Goal: Information Seeking & Learning: Understand process/instructions

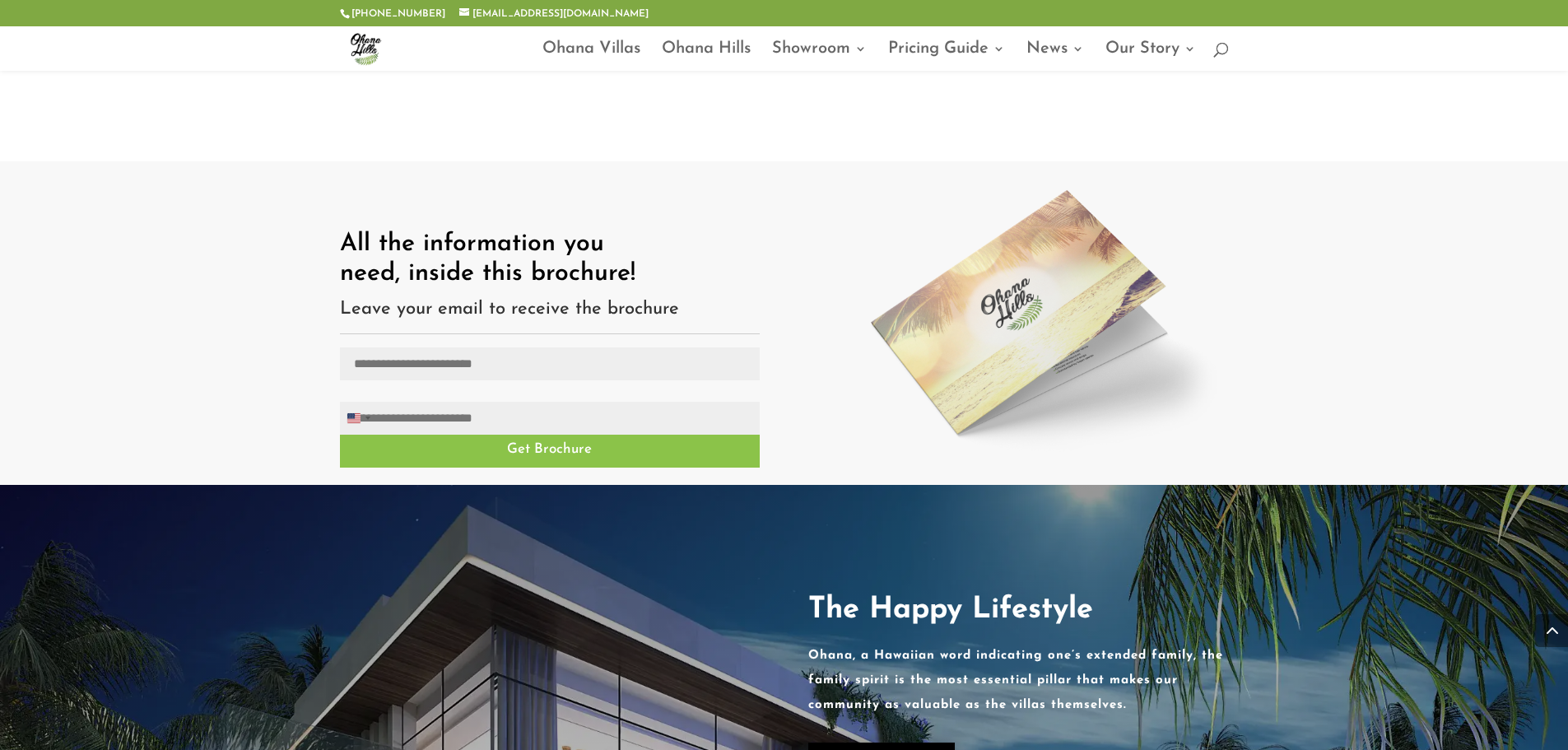
scroll to position [2140, 0]
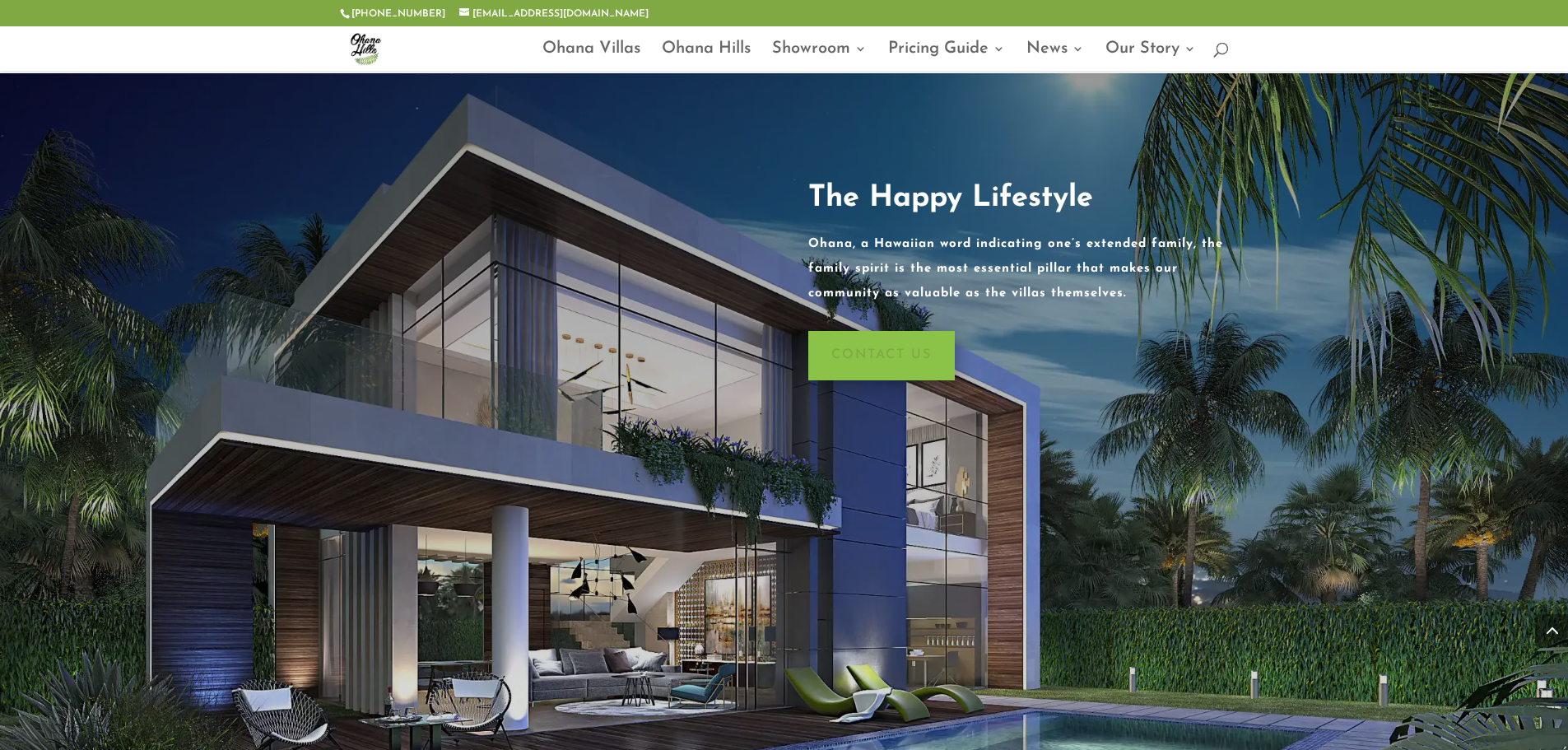
click at [931, 331] on link "Contact us" at bounding box center [882, 355] width 147 height 50
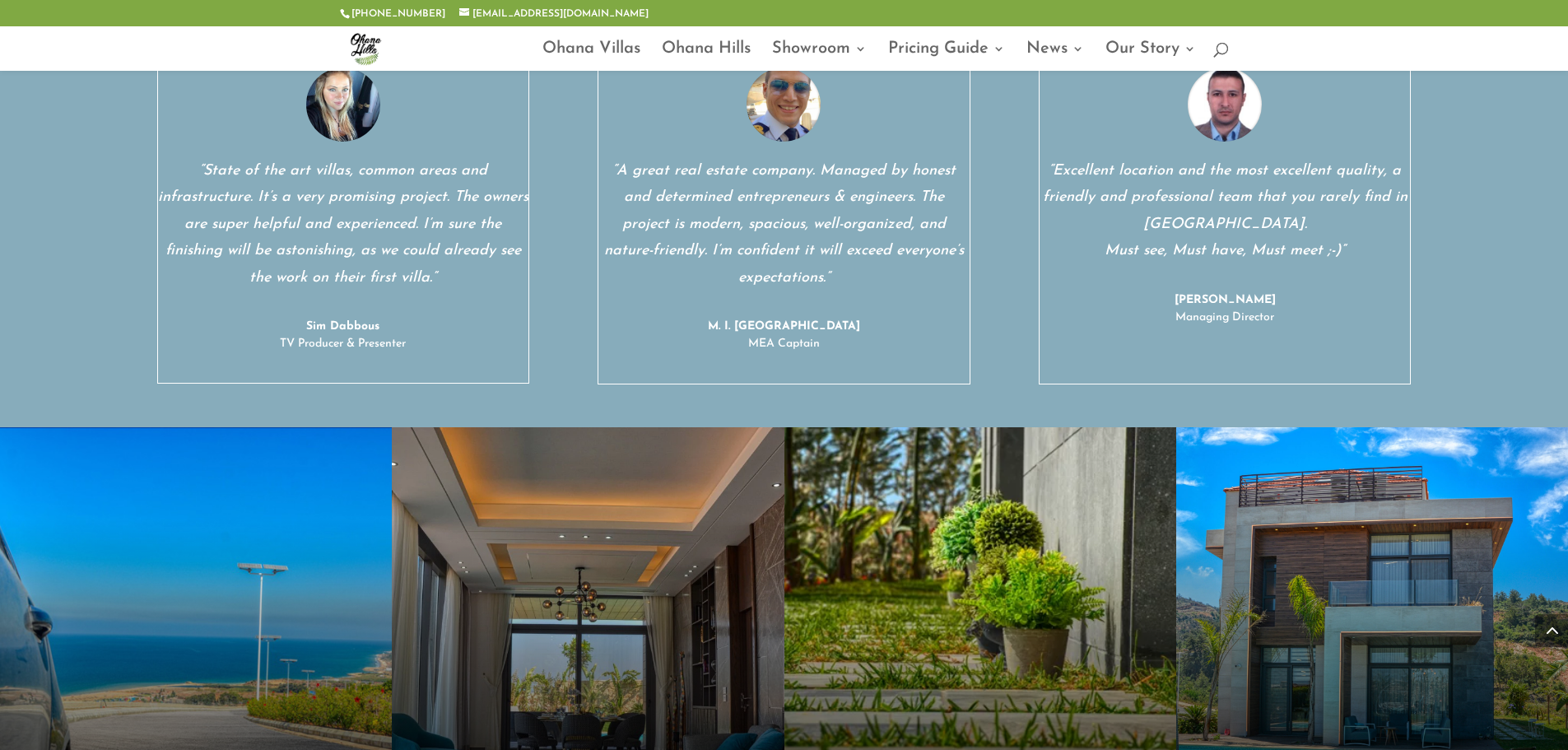
scroll to position [5926, 0]
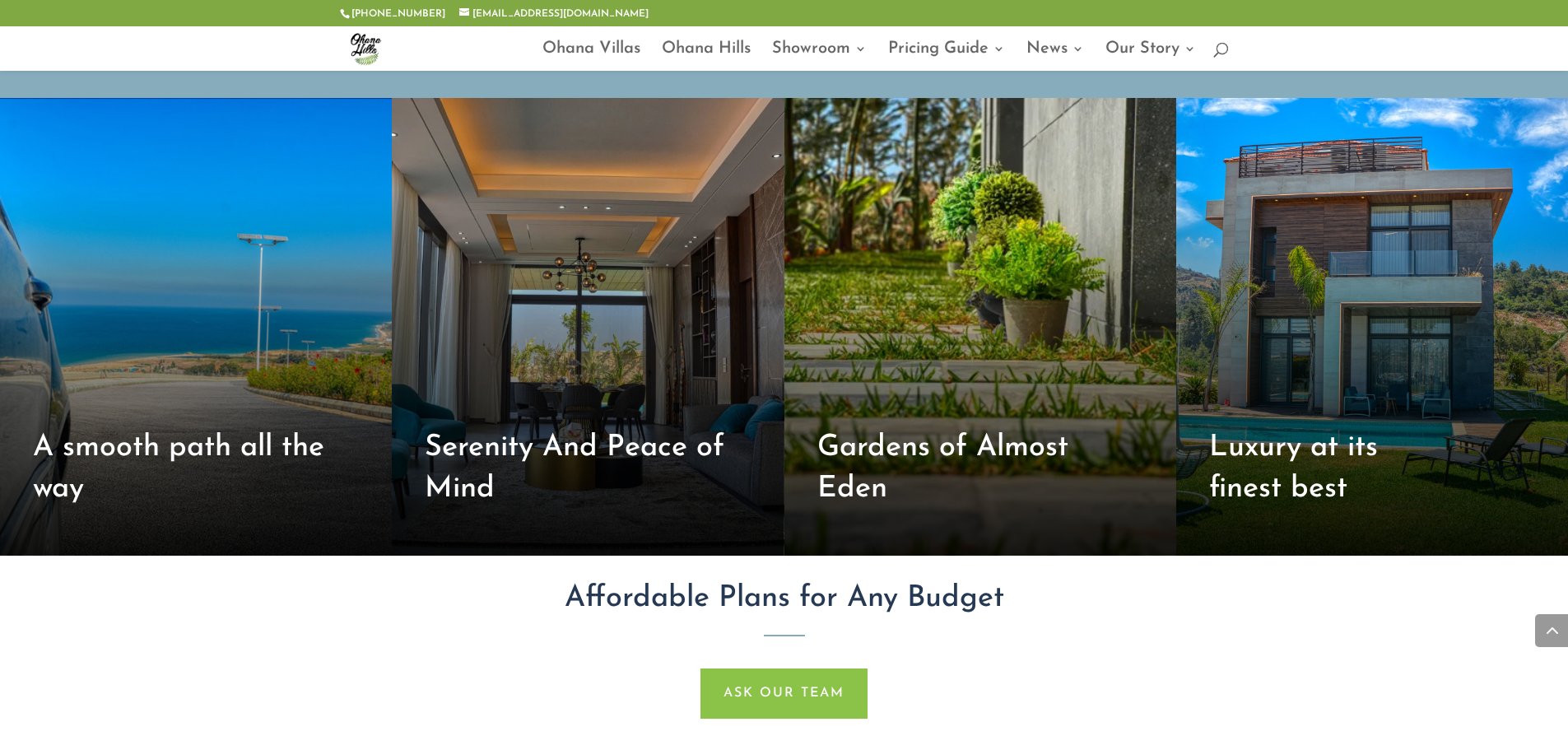
click at [1317, 427] on h2 "Luxury at its finest best" at bounding box center [1333, 473] width 247 height 92
click at [1322, 317] on div "Luxury at its finest best" at bounding box center [1372, 327] width 392 height 458
click at [1323, 318] on div "Luxury at its finest best" at bounding box center [1372, 327] width 392 height 458
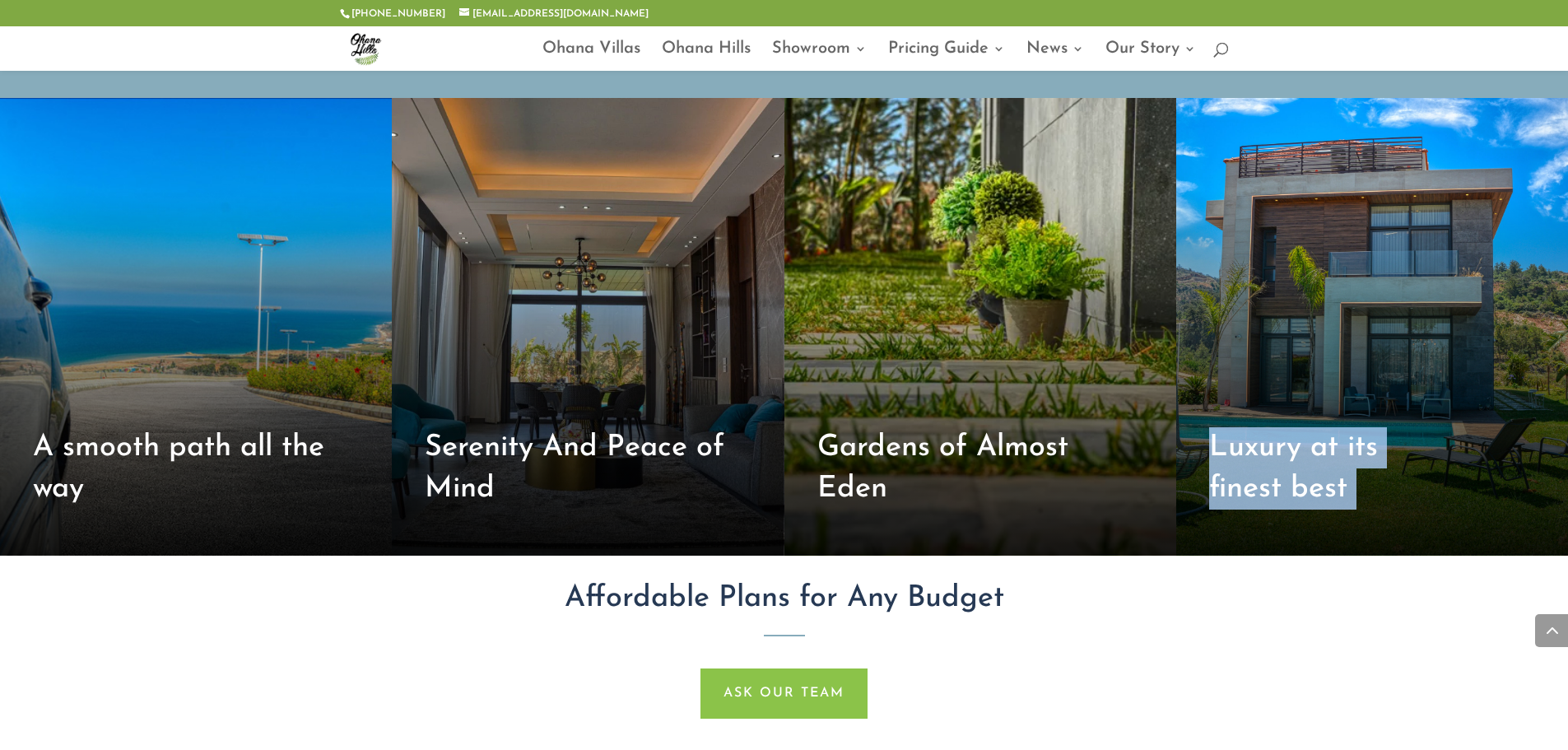
click at [1323, 318] on div "Luxury at its finest best" at bounding box center [1372, 327] width 392 height 458
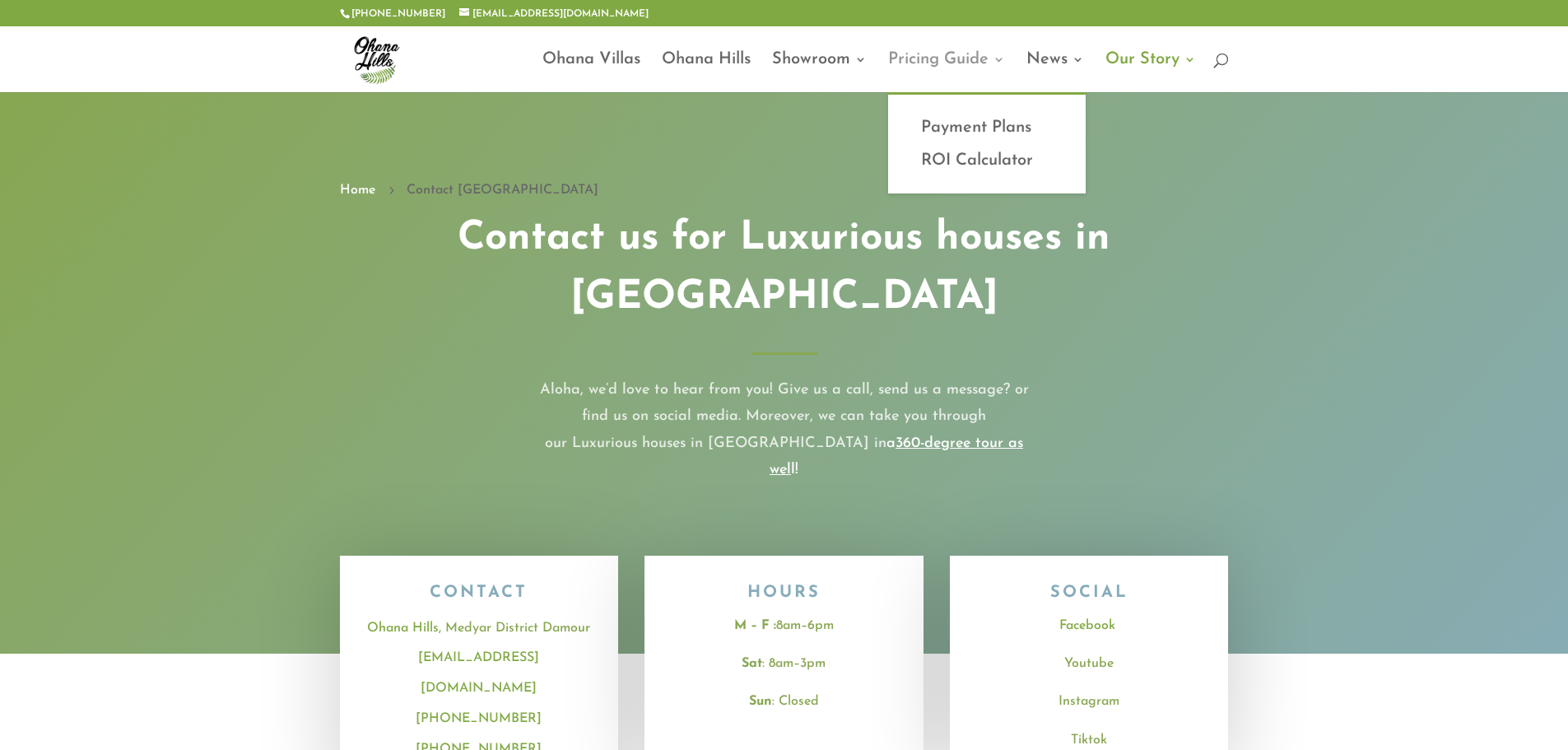
click at [927, 55] on link "Pricing Guide" at bounding box center [947, 72] width 117 height 38
click at [999, 134] on link "Payment Plans" at bounding box center [987, 127] width 165 height 33
click at [1002, 133] on link "Payment Plans" at bounding box center [987, 127] width 165 height 33
